Goal: Task Accomplishment & Management: Manage account settings

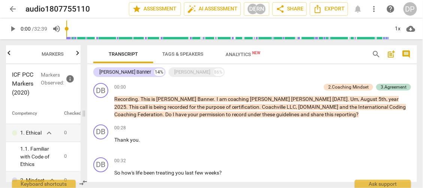
scroll to position [224, 0]
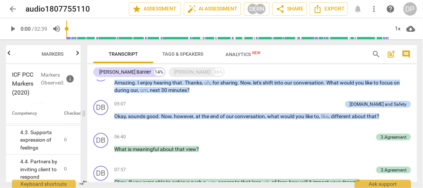
click at [15, 11] on span "arrow_back" at bounding box center [12, 8] width 9 height 9
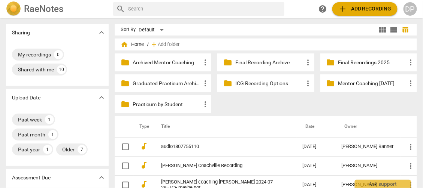
click at [171, 104] on p "Practicum by Student" at bounding box center [167, 105] width 68 height 8
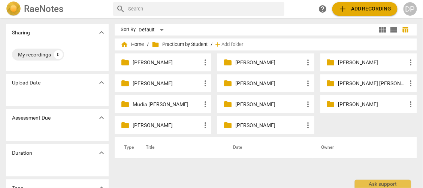
click at [261, 64] on p "[PERSON_NAME]" at bounding box center [269, 63] width 68 height 8
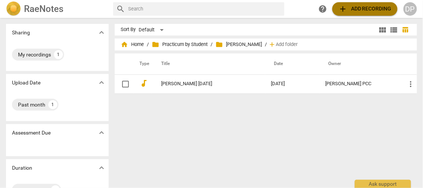
click at [369, 10] on span "add Add recording" at bounding box center [364, 8] width 53 height 9
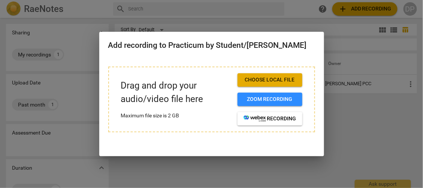
click at [290, 79] on span "Choose local file" at bounding box center [270, 79] width 53 height 7
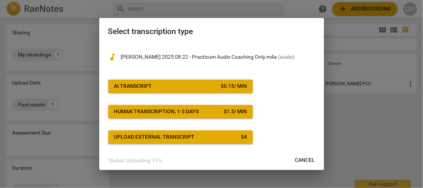
click at [195, 85] on span "AI Transcript $ 0.15 / min" at bounding box center [180, 86] width 133 height 7
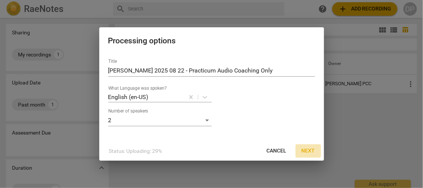
click at [310, 151] on span "Next" at bounding box center [308, 151] width 13 height 7
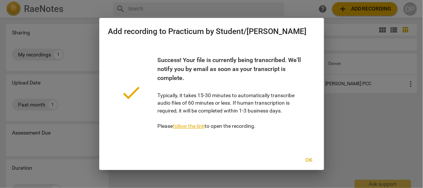
click at [346, 117] on div at bounding box center [211, 94] width 423 height 188
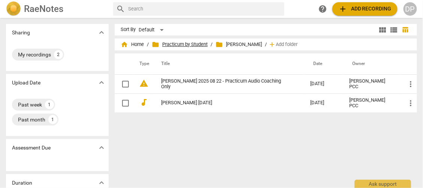
click at [193, 42] on span "folder Practicum by Student" at bounding box center [180, 44] width 56 height 7
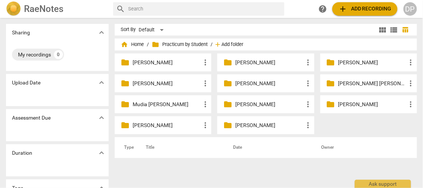
click at [230, 43] on span "Add folder" at bounding box center [232, 45] width 22 height 6
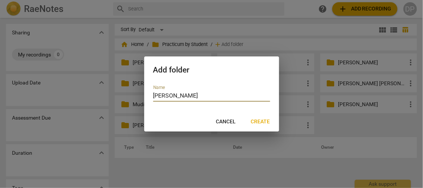
type input "[PERSON_NAME]"
click at [266, 120] on span "Create" at bounding box center [260, 121] width 19 height 7
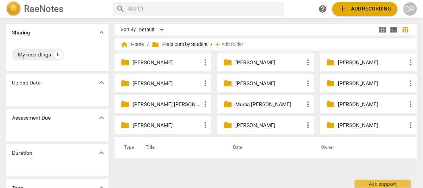
click at [162, 62] on p "[PERSON_NAME]" at bounding box center [167, 63] width 68 height 8
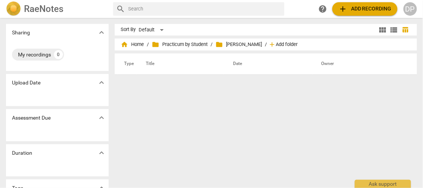
click at [287, 45] on span "Add folder" at bounding box center [287, 45] width 22 height 6
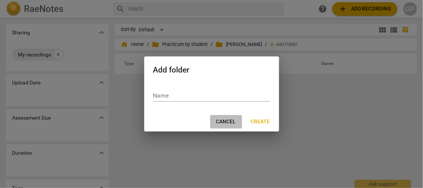
click at [223, 121] on span "Cancel" at bounding box center [226, 121] width 20 height 7
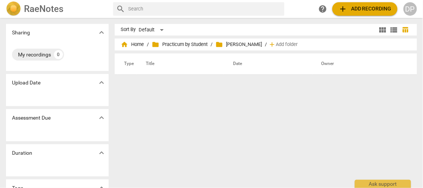
click at [359, 9] on span "add Add recording" at bounding box center [364, 8] width 53 height 9
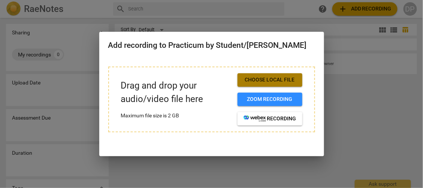
click at [279, 76] on span "Choose local file" at bounding box center [270, 79] width 53 height 7
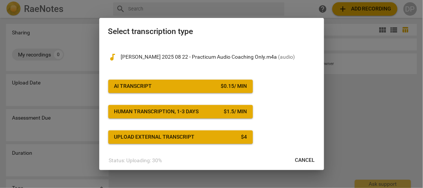
click at [142, 83] on div "AI Transcript" at bounding box center [133, 86] width 38 height 7
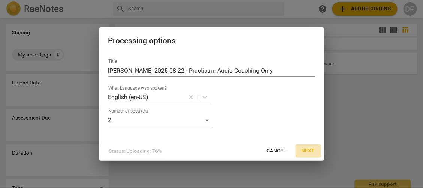
click at [311, 149] on span "Next" at bounding box center [308, 151] width 13 height 7
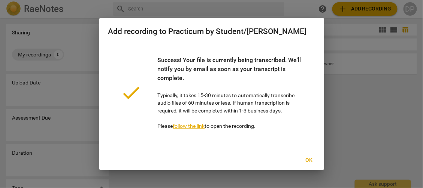
click at [311, 159] on span "Ok" at bounding box center [309, 160] width 12 height 7
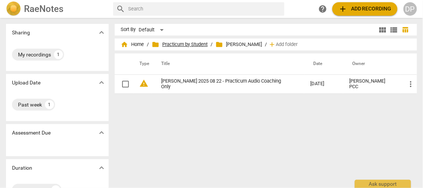
click at [196, 46] on span "folder Practicum by Student" at bounding box center [180, 44] width 56 height 7
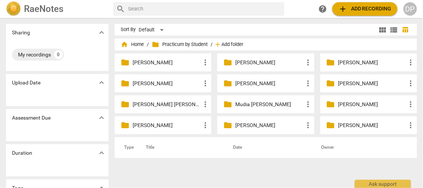
click at [234, 46] on span "Add folder" at bounding box center [232, 45] width 22 height 6
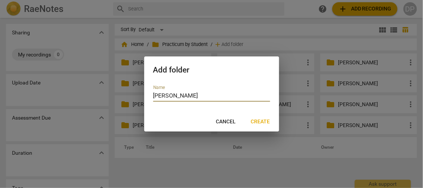
type input "[PERSON_NAME]"
click at [265, 121] on span "Create" at bounding box center [260, 121] width 19 height 7
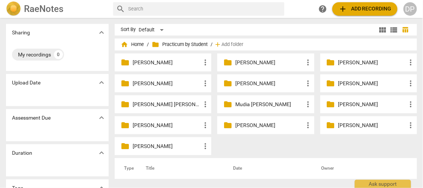
click at [353, 103] on p "[PERSON_NAME]" at bounding box center [372, 105] width 68 height 8
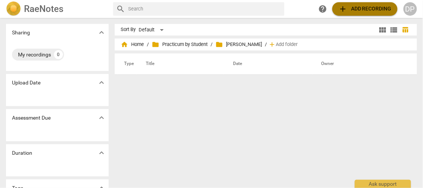
click at [350, 9] on span "add Add recording" at bounding box center [364, 8] width 53 height 9
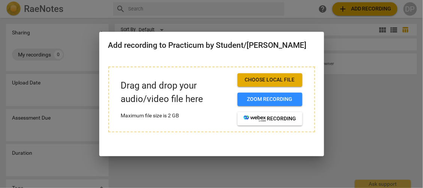
click at [278, 82] on span "Choose local file" at bounding box center [270, 79] width 53 height 7
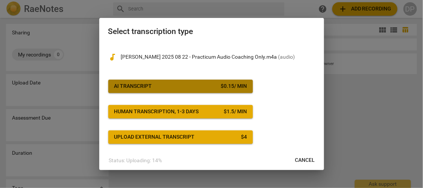
click at [205, 84] on span "AI Transcript $ 0.15 / min" at bounding box center [180, 86] width 133 height 7
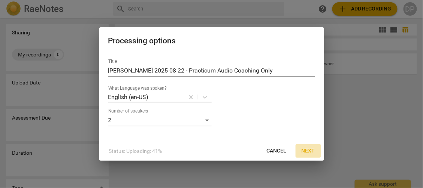
click at [311, 150] on span "Next" at bounding box center [308, 151] width 13 height 7
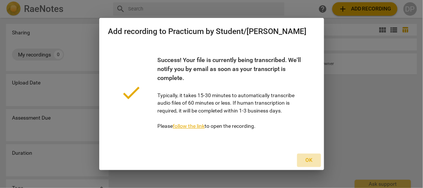
click at [308, 159] on span "Ok" at bounding box center [309, 160] width 12 height 7
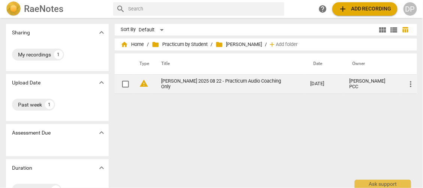
click at [146, 84] on span "warning" at bounding box center [143, 83] width 9 height 9
